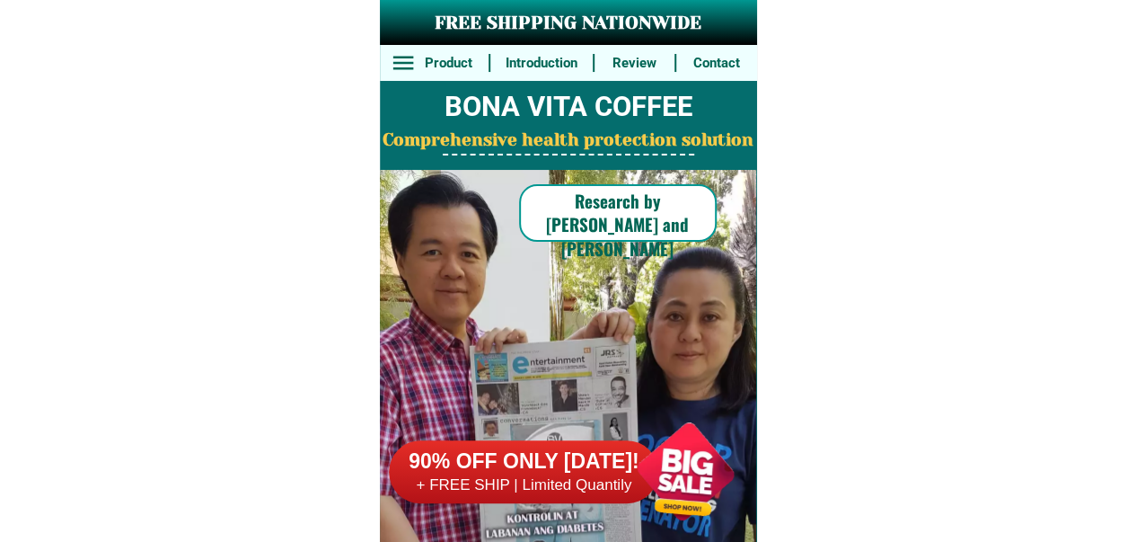
click at [568, 476] on h6 "+ FREE SHIP | Limited Quantily" at bounding box center [523, 485] width 269 height 20
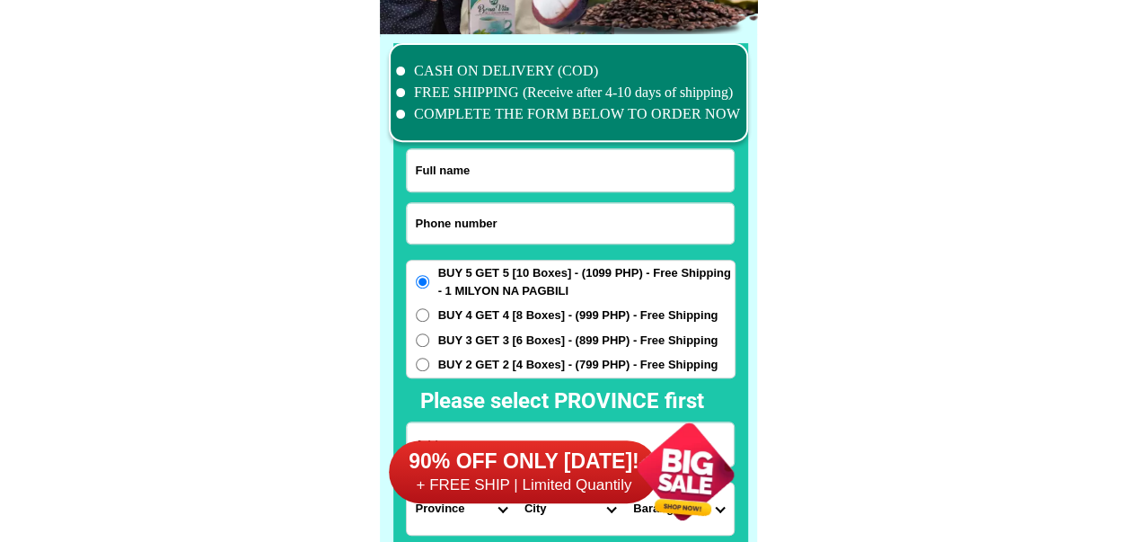
scroll to position [13960, 0]
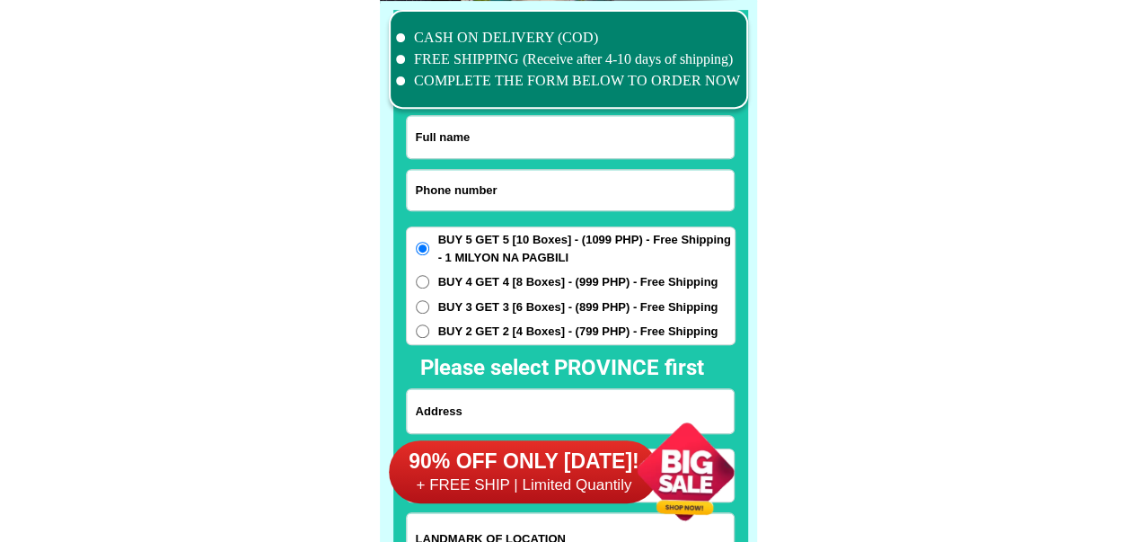
click at [562, 180] on input "Input phone_number" at bounding box center [570, 190] width 327 height 40
paste input "09054053944"
type input "09054053944"
click at [600, 112] on div at bounding box center [570, 322] width 355 height 624
click at [593, 128] on input "Input full_name" at bounding box center [570, 137] width 327 height 42
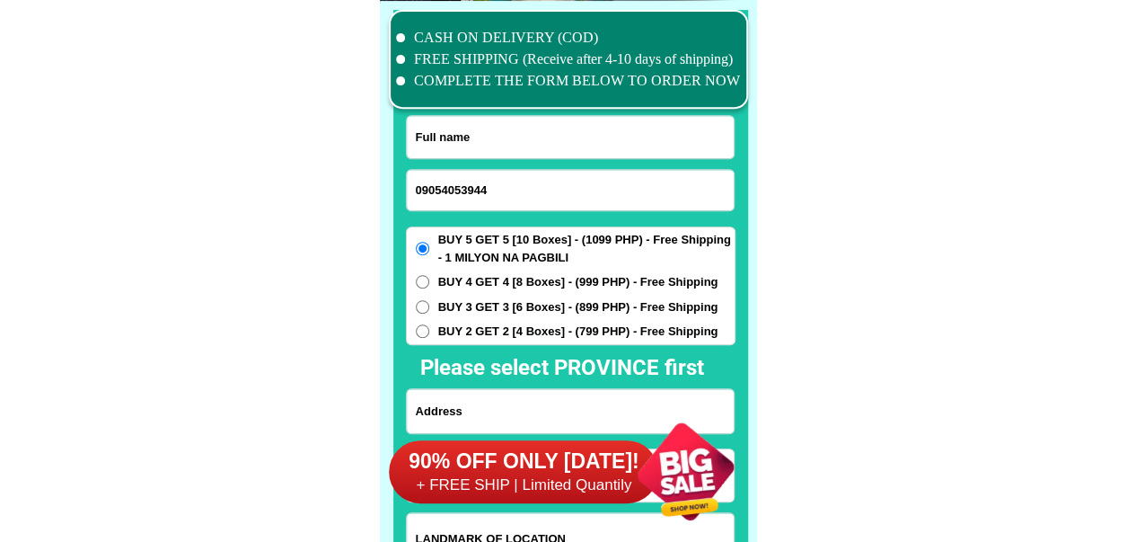
paste input "[PERSON_NAME]"
type input "[PERSON_NAME]"
click at [556, 405] on div "90% OFF ONLY [DATE]! + FREE SHIP | Limited Quantily" at bounding box center [572, 471] width 367 height 141
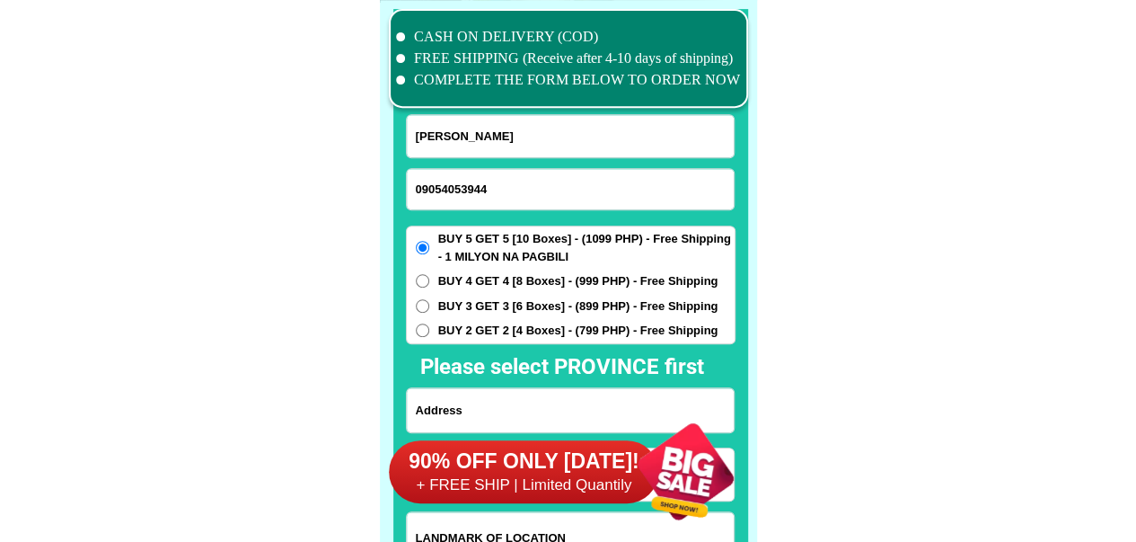
click at [550, 396] on input "Input address" at bounding box center [570, 410] width 327 height 44
paste input "10t 8 ? Brgy 180 [PERSON_NAME] St [PERSON_NAME] subd Caloocan"
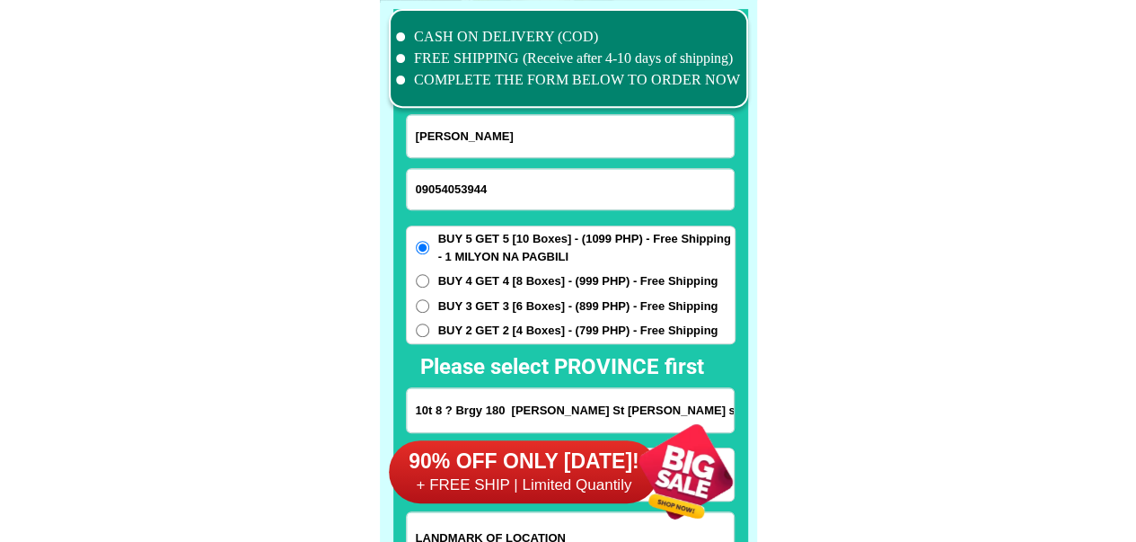
scroll to position [14141, 0]
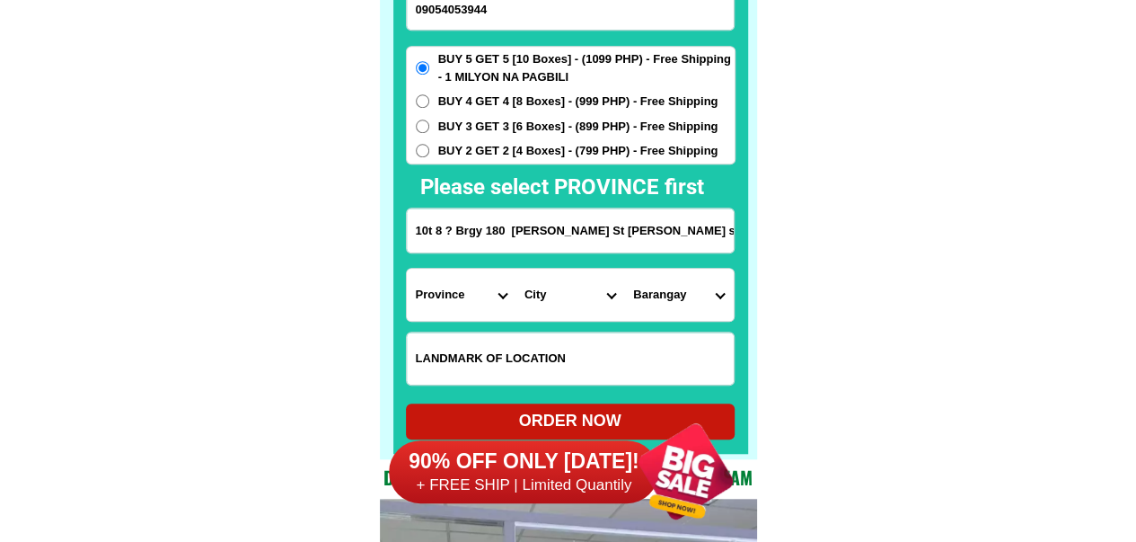
type input "10t 8 ? Brgy 180 [PERSON_NAME] St [PERSON_NAME] subd Caloocan"
click at [476, 294] on select "Province [GEOGRAPHIC_DATA] [GEOGRAPHIC_DATA][PERSON_NAME][GEOGRAPHIC_DATA][GEOG…" at bounding box center [461, 295] width 109 height 52
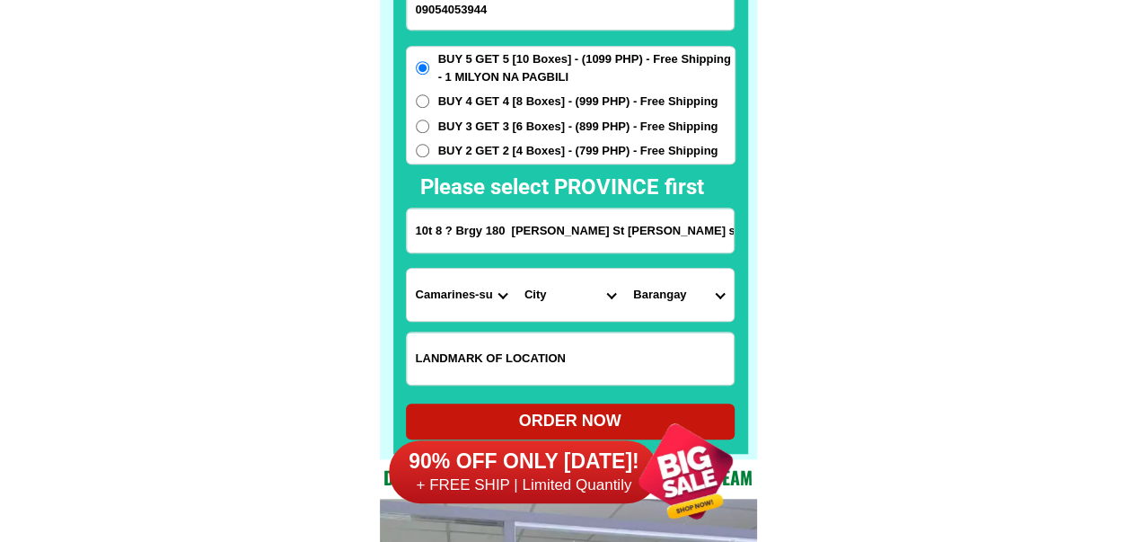
select select "63_219"
click at [550, 294] on select "City [GEOGRAPHIC_DATA] [GEOGRAPHIC_DATA] [GEOGRAPHIC_DATA] [GEOGRAPHIC_DATA]-ci…" at bounding box center [569, 295] width 109 height 52
select select "63_2199773"
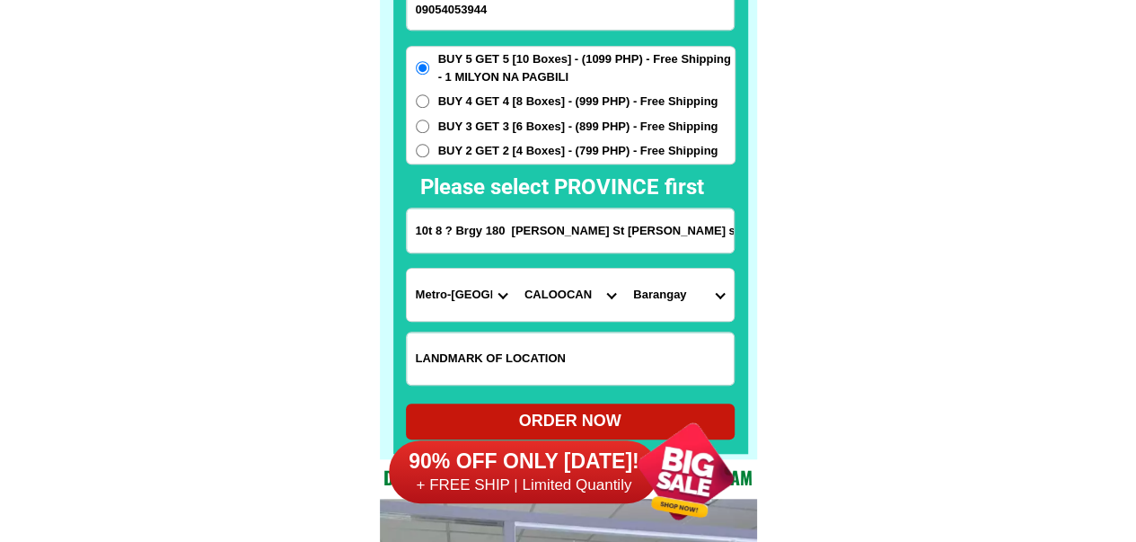
click at [670, 297] on select "[GEOGRAPHIC_DATA]" at bounding box center [678, 295] width 109 height 52
select select "63_21997737019"
click at [624, 269] on select "[GEOGRAPHIC_DATA]" at bounding box center [678, 295] width 109 height 52
click at [636, 409] on div at bounding box center [685, 471] width 141 height 141
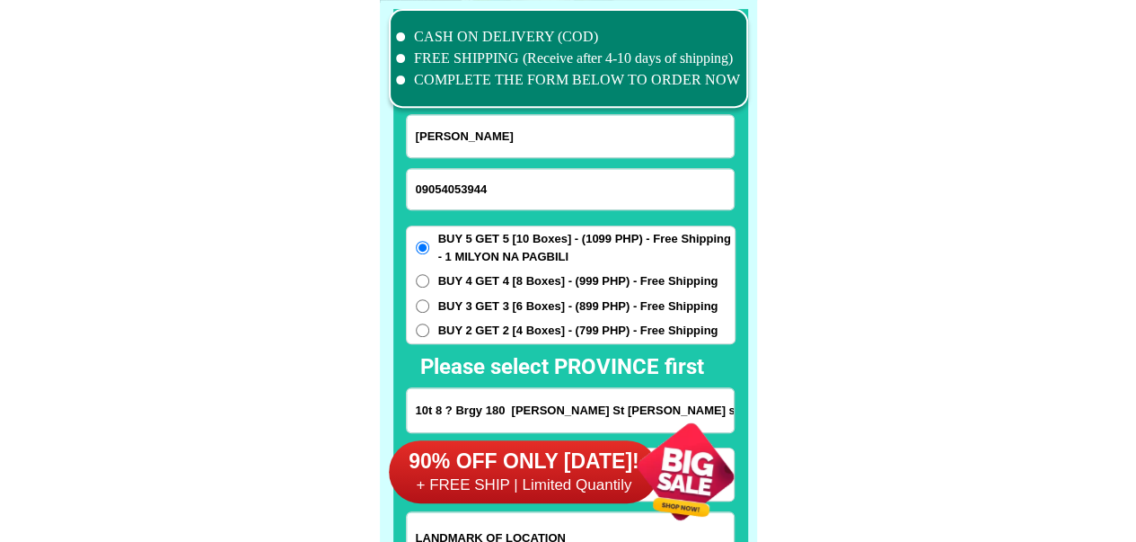
scroll to position [14231, 0]
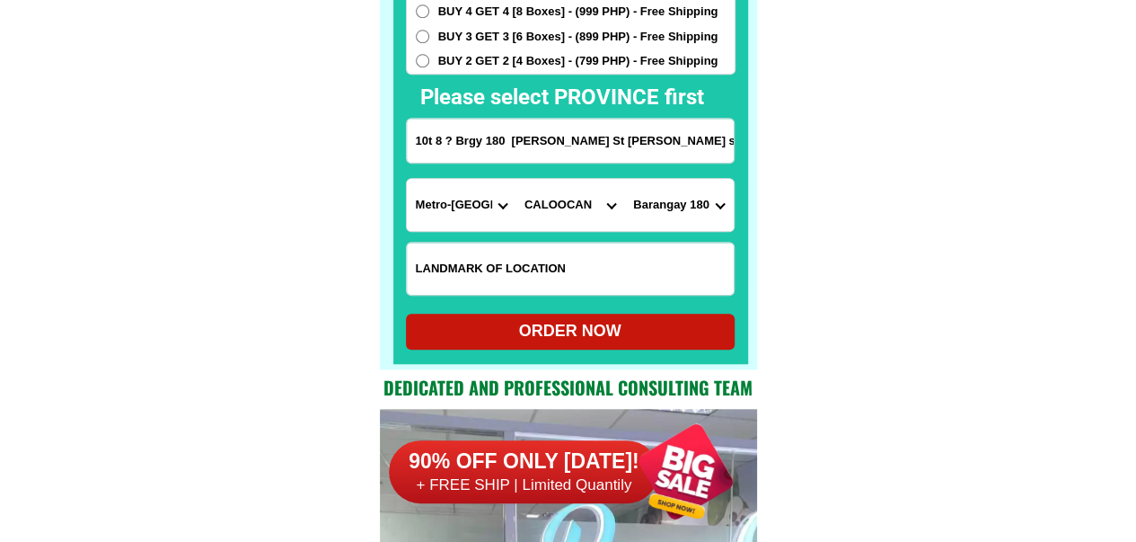
click at [610, 322] on div "ORDER NOW" at bounding box center [570, 331] width 329 height 24
radio input "true"
